Goal: Navigation & Orientation: Find specific page/section

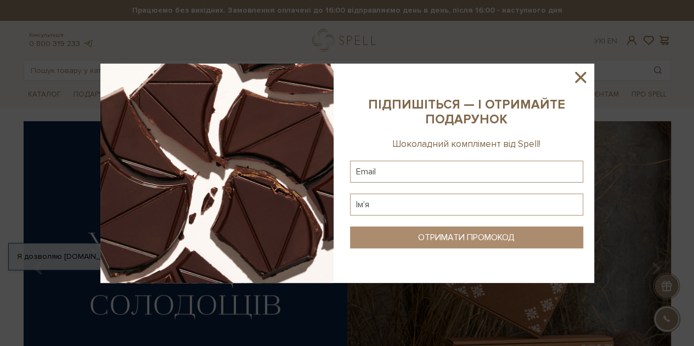
click at [576, 74] on icon at bounding box center [580, 77] width 11 height 11
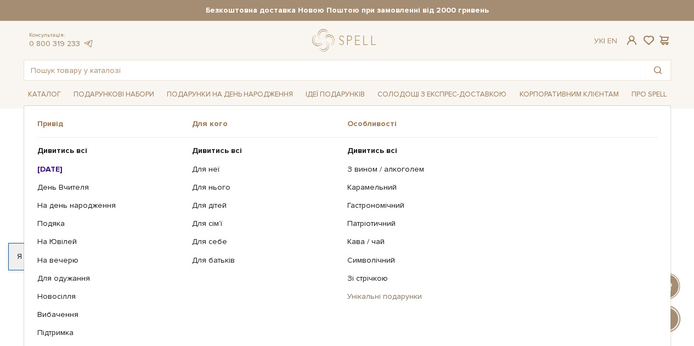
click at [365, 296] on link "Унікальні подарунки" at bounding box center [499, 297] width 302 height 10
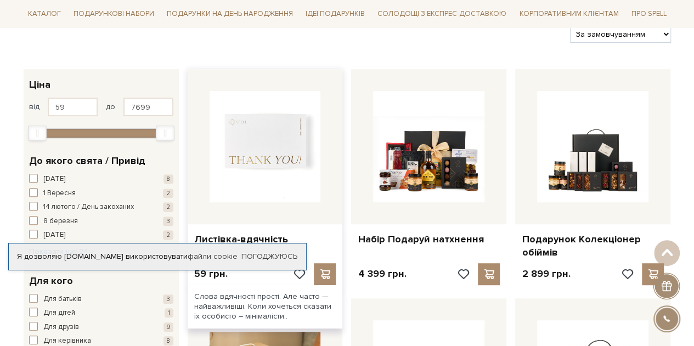
scroll to position [165, 0]
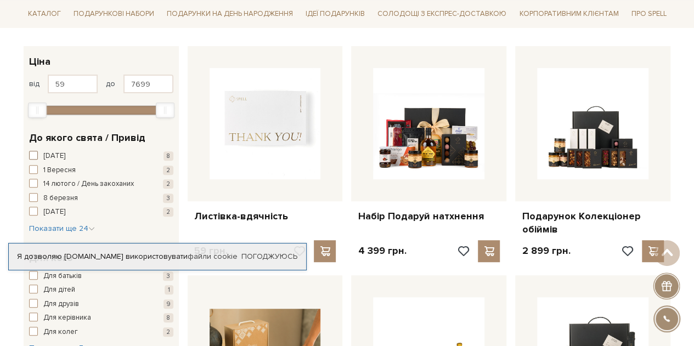
click at [65, 152] on span "Новий рік" at bounding box center [54, 156] width 22 height 11
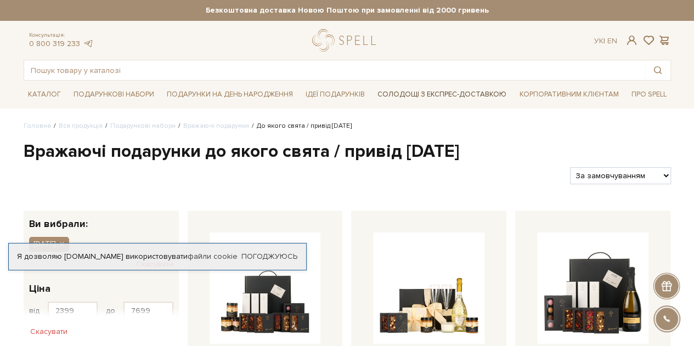
click at [412, 92] on link "Солодощі з експрес-доставкою" at bounding box center [442, 94] width 138 height 19
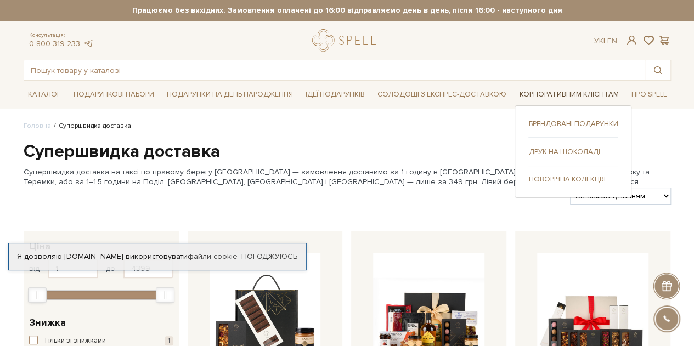
click at [547, 94] on link "Корпоративним клієнтам" at bounding box center [569, 94] width 108 height 17
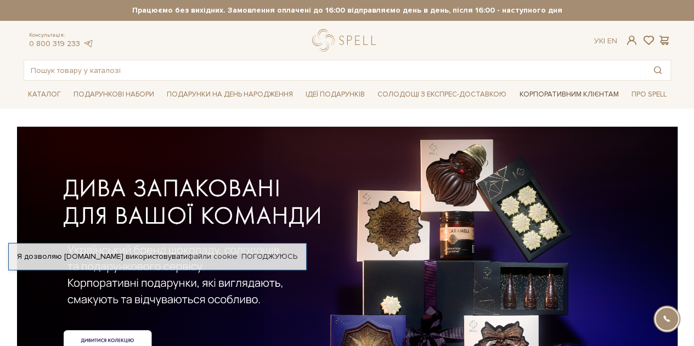
click at [536, 94] on link "Корпоративним клієнтам" at bounding box center [569, 94] width 108 height 17
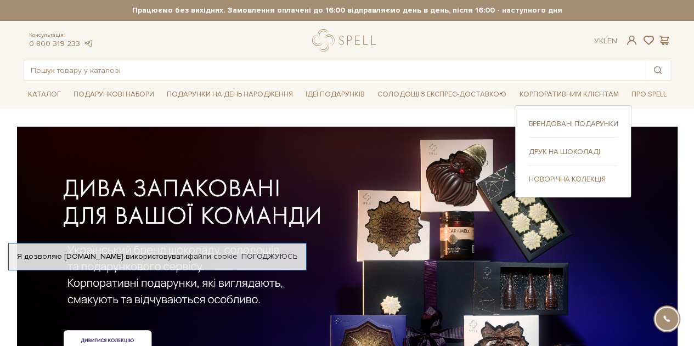
click at [540, 122] on link "Брендовані подарунки" at bounding box center [573, 124] width 89 height 10
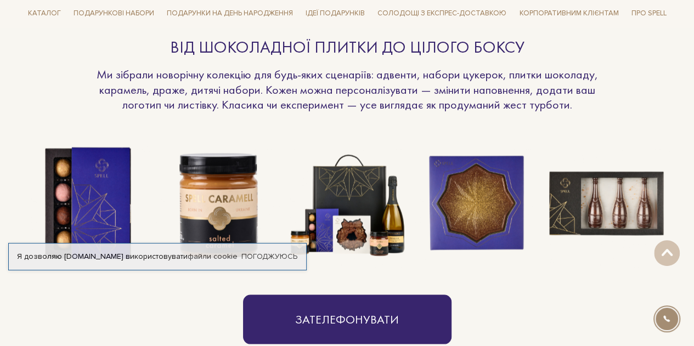
scroll to position [933, 0]
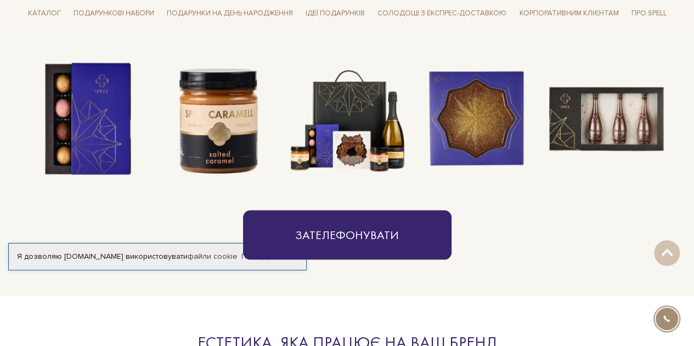
click at [231, 102] on img at bounding box center [218, 119] width 130 height 130
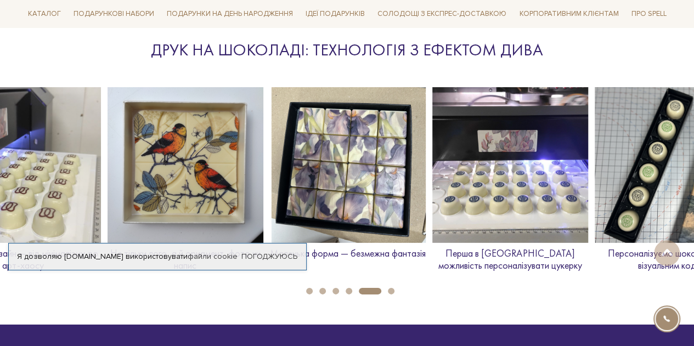
scroll to position [1647, 0]
